Goal: Task Accomplishment & Management: Use online tool/utility

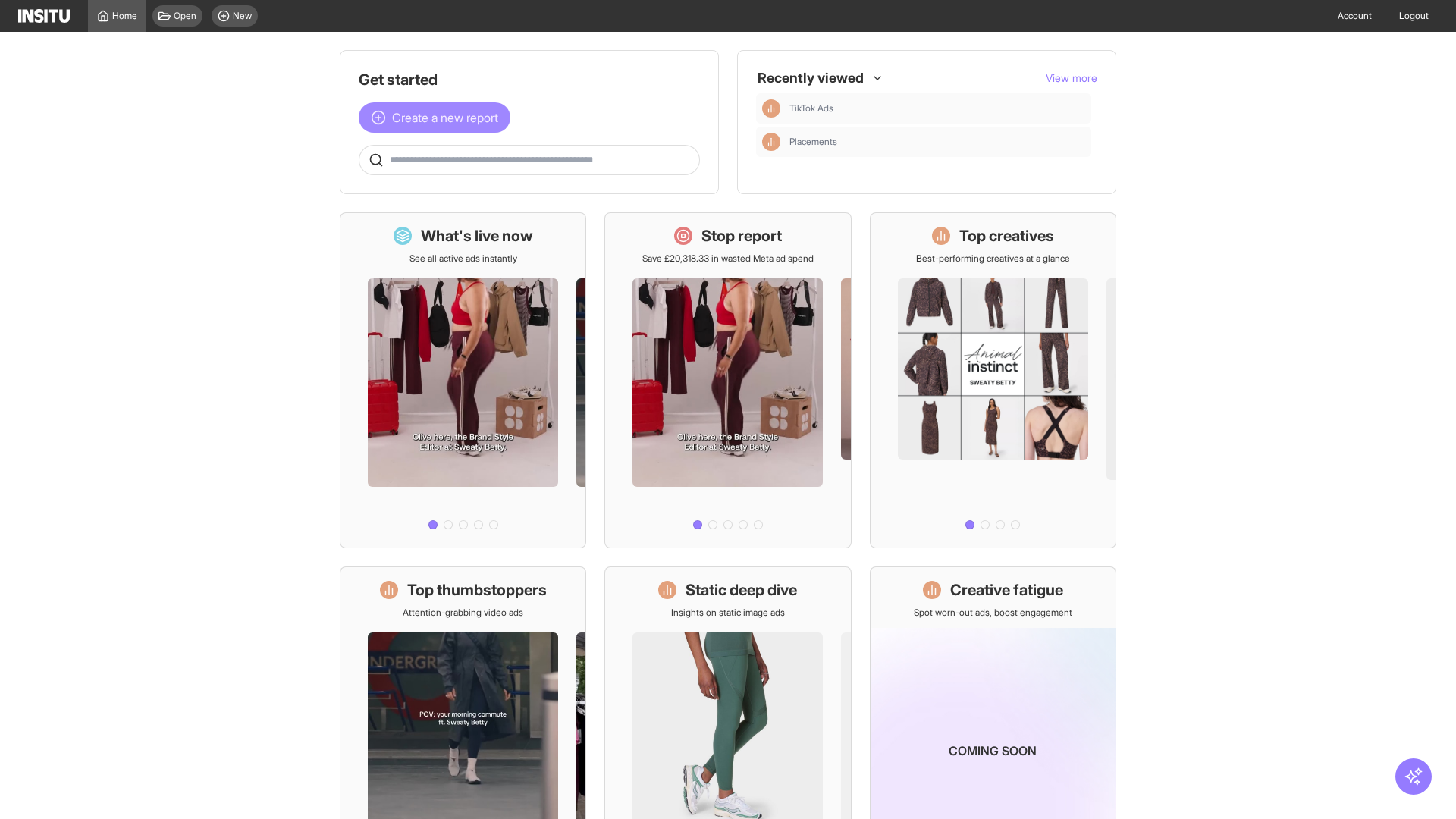
click at [438, 117] on span "Create a new report" at bounding box center [445, 117] width 106 height 18
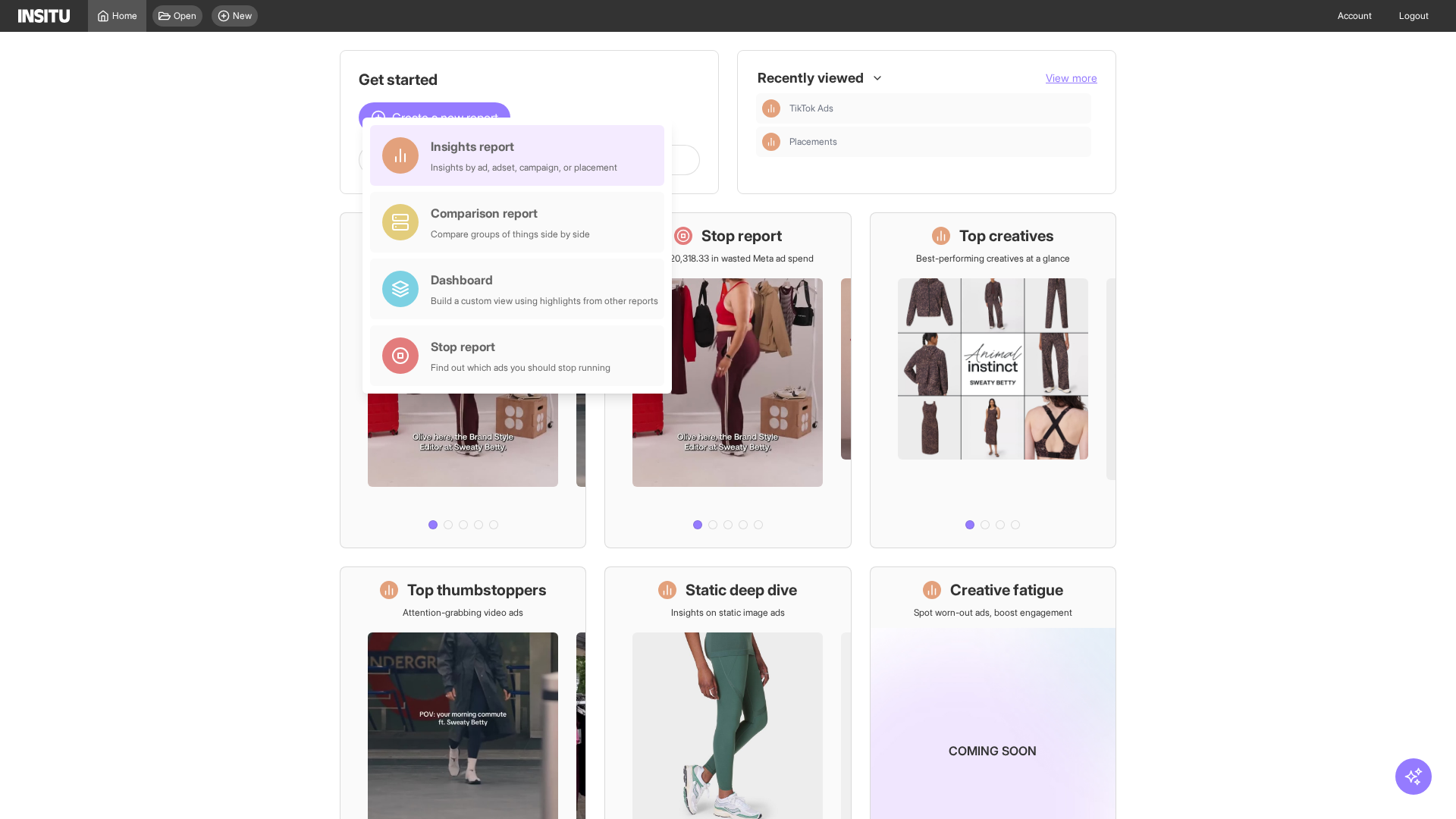
click at [521, 156] on div "Insights report Insights by ad, adset, campaign, or placement" at bounding box center [524, 155] width 186 height 37
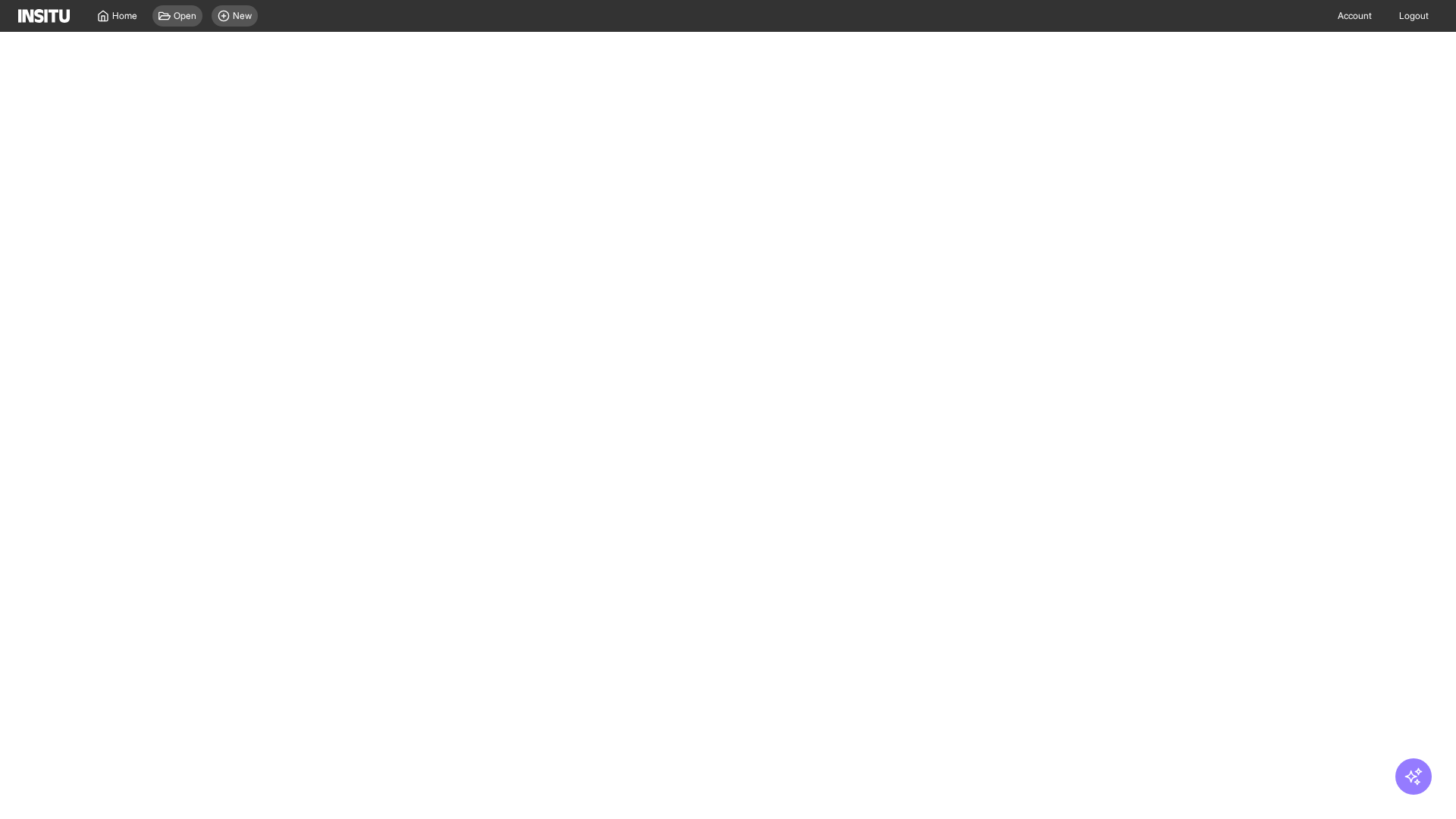
select select "**"
